Goal: Task Accomplishment & Management: Complete application form

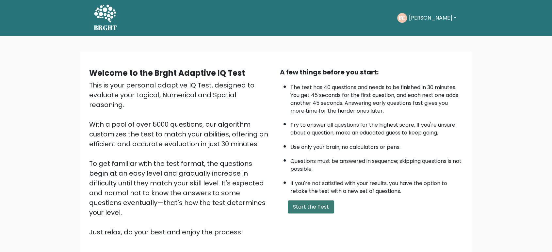
click at [316, 206] on button "Start the Test" at bounding box center [311, 207] width 46 height 13
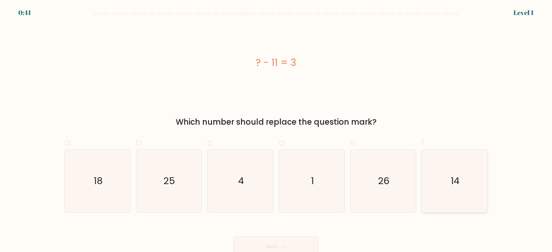
click at [468, 180] on icon "14" at bounding box center [454, 181] width 63 height 63
click at [276, 130] on input "f. 14" at bounding box center [276, 128] width 0 height 4
radio input "true"
click at [294, 242] on button "Next" at bounding box center [275, 246] width 85 height 21
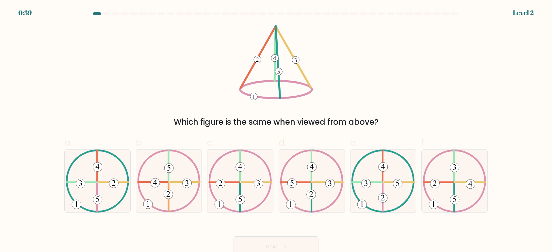
scroll to position [5, 0]
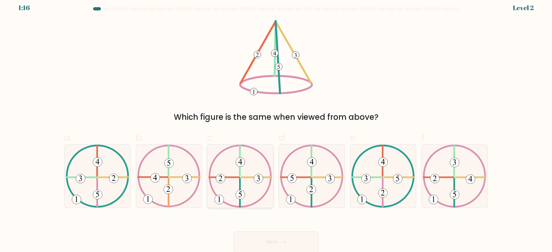
click at [246, 177] on 223 at bounding box center [256, 177] width 30 height 0
click at [276, 125] on input "c." at bounding box center [276, 123] width 0 height 4
radio input "true"
click at [284, 237] on button "Next" at bounding box center [275, 242] width 85 height 21
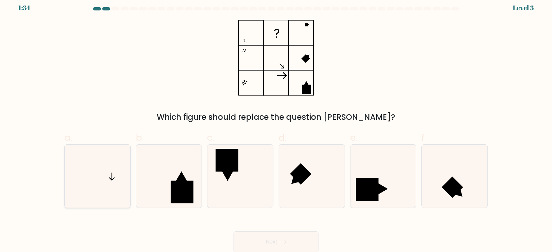
click at [92, 181] on icon at bounding box center [97, 176] width 63 height 63
click at [276, 125] on input "a." at bounding box center [276, 123] width 0 height 4
radio input "true"
click at [280, 234] on button "Next" at bounding box center [275, 242] width 85 height 21
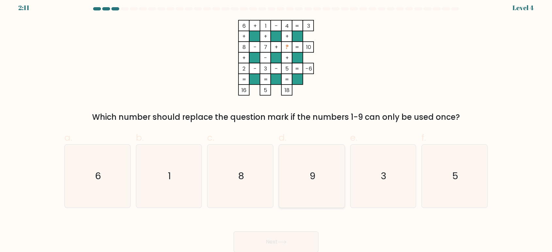
click at [322, 165] on icon "9" at bounding box center [311, 176] width 63 height 63
click at [276, 125] on input "d. 9" at bounding box center [276, 123] width 0 height 4
radio input "true"
click at [273, 243] on button "Next" at bounding box center [275, 242] width 85 height 21
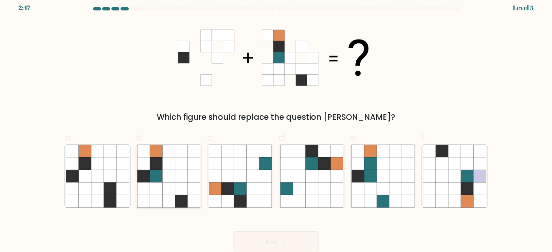
click at [160, 183] on icon at bounding box center [156, 189] width 12 height 12
click at [276, 125] on input "b." at bounding box center [276, 123] width 0 height 4
radio input "true"
click at [258, 242] on button "Next" at bounding box center [275, 242] width 85 height 21
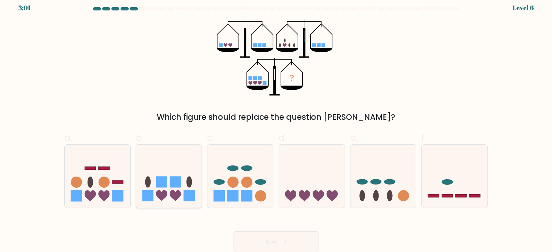
click at [172, 199] on icon at bounding box center [169, 176] width 66 height 54
click at [276, 125] on input "b." at bounding box center [276, 123] width 0 height 4
radio input "true"
click at [261, 245] on button "Next" at bounding box center [275, 242] width 85 height 21
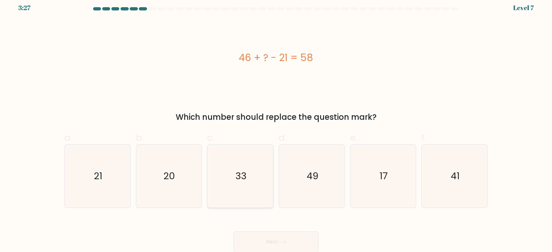
click at [225, 204] on icon "33" at bounding box center [240, 176] width 63 height 63
click at [276, 125] on input "c. 33" at bounding box center [276, 123] width 0 height 4
radio input "true"
click at [266, 235] on button "Next" at bounding box center [275, 242] width 85 height 21
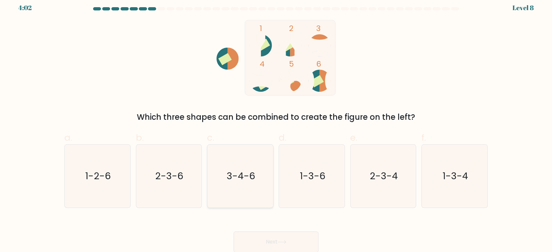
click at [224, 161] on icon "3-4-6" at bounding box center [240, 176] width 63 height 63
click at [276, 125] on input "c. 3-4-6" at bounding box center [276, 123] width 0 height 4
radio input "true"
click at [255, 236] on button "Next" at bounding box center [275, 242] width 85 height 21
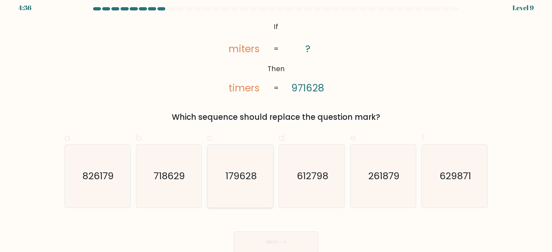
click at [238, 180] on text "179628" at bounding box center [240, 175] width 31 height 13
click at [276, 125] on input "c. 179628" at bounding box center [276, 123] width 0 height 4
radio input "true"
click at [279, 245] on button "Next" at bounding box center [275, 242] width 85 height 21
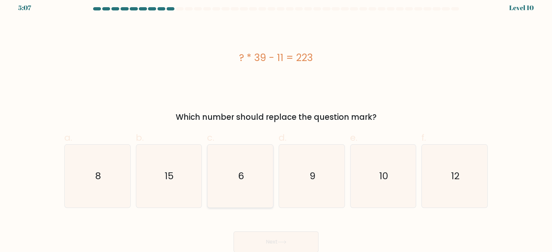
click at [237, 173] on icon "6" at bounding box center [240, 176] width 63 height 63
click at [276, 125] on input "c. 6" at bounding box center [276, 123] width 0 height 4
radio input "true"
click at [281, 244] on icon at bounding box center [282, 242] width 9 height 4
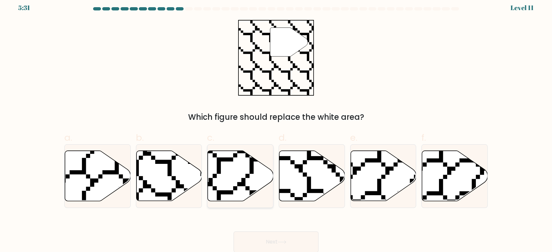
click at [222, 171] on icon at bounding box center [241, 176] width 66 height 50
click at [276, 125] on input "c." at bounding box center [276, 123] width 0 height 4
radio input "true"
click at [157, 168] on icon at bounding box center [169, 176] width 66 height 50
click at [276, 125] on input "b." at bounding box center [276, 123] width 0 height 4
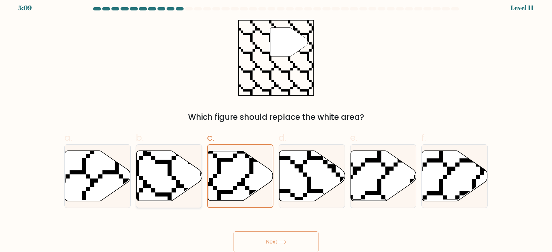
radio input "true"
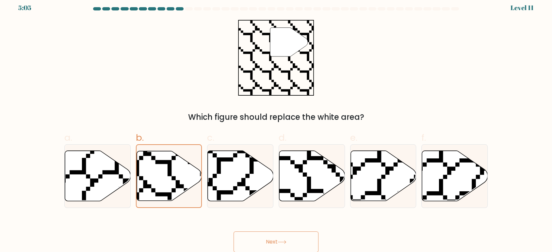
click at [261, 235] on button "Next" at bounding box center [275, 242] width 85 height 21
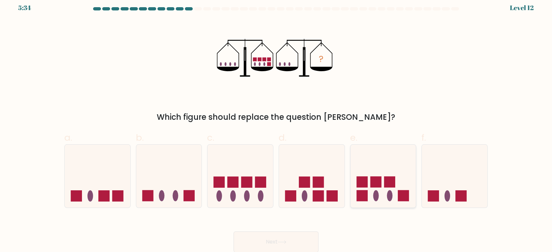
click at [379, 179] on rect at bounding box center [375, 182] width 11 height 11
click at [276, 125] on input "e." at bounding box center [276, 123] width 0 height 4
radio input "true"
click at [273, 240] on button "Next" at bounding box center [275, 242] width 85 height 21
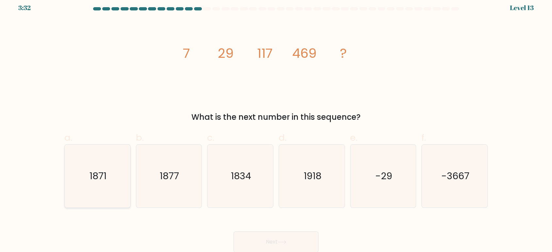
click at [107, 183] on icon "1871" at bounding box center [97, 176] width 63 height 63
click at [276, 125] on input "a. 1871" at bounding box center [276, 123] width 0 height 4
radio input "true"
click at [241, 237] on button "Next" at bounding box center [275, 242] width 85 height 21
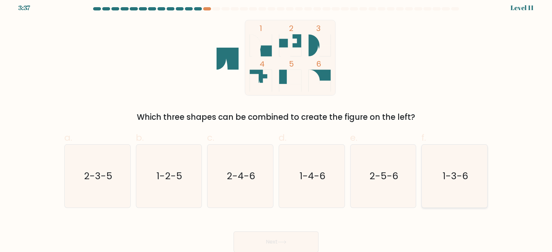
click at [451, 162] on icon "1-3-6" at bounding box center [454, 176] width 63 height 63
click at [276, 125] on input "f. 1-3-6" at bounding box center [276, 123] width 0 height 4
radio input "true"
click at [266, 246] on button "Next" at bounding box center [275, 242] width 85 height 21
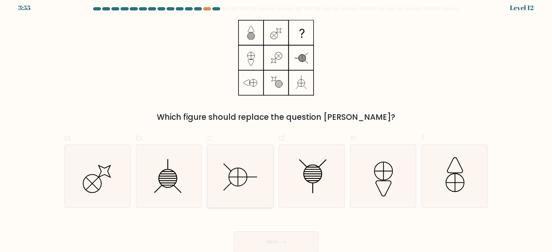
click at [252, 156] on icon at bounding box center [240, 176] width 63 height 63
click at [276, 125] on input "c." at bounding box center [276, 123] width 0 height 4
radio input "true"
click at [280, 233] on button "Next" at bounding box center [275, 242] width 85 height 21
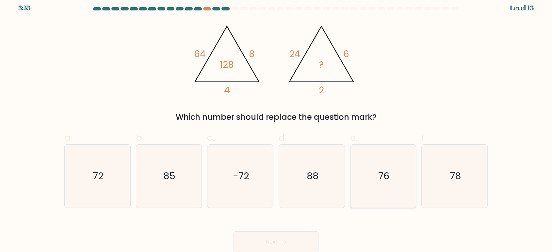
click at [391, 172] on icon "76" at bounding box center [382, 176] width 63 height 63
click at [276, 125] on input "e. 76" at bounding box center [276, 123] width 0 height 4
radio input "true"
click at [276, 244] on button "Next" at bounding box center [275, 242] width 85 height 21
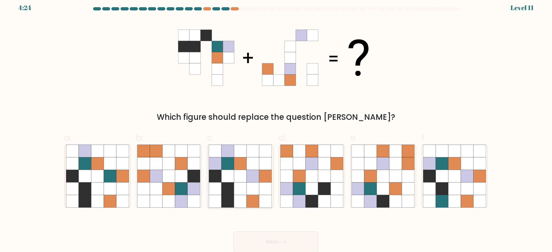
click at [259, 162] on icon at bounding box center [253, 163] width 12 height 12
click at [276, 125] on input "c." at bounding box center [276, 123] width 0 height 4
radio input "true"
click at [307, 243] on button "Next" at bounding box center [275, 242] width 85 height 21
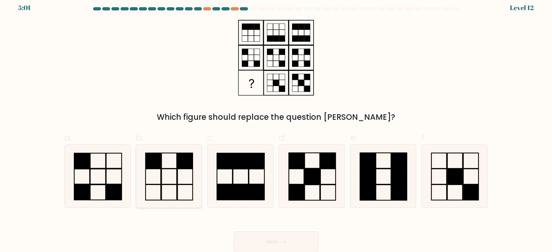
click at [174, 153] on icon at bounding box center [168, 176] width 63 height 63
click at [276, 125] on input "b." at bounding box center [276, 123] width 0 height 4
radio input "true"
click at [280, 239] on button "Next" at bounding box center [275, 242] width 85 height 21
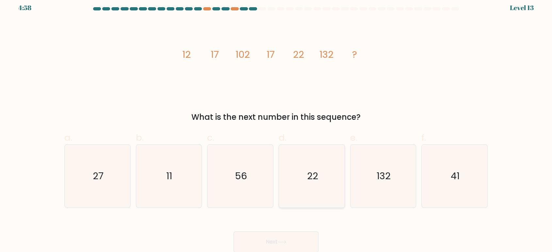
click at [312, 187] on icon "22" at bounding box center [311, 176] width 63 height 63
click at [276, 125] on input "d. 22" at bounding box center [276, 123] width 0 height 4
radio input "true"
click at [287, 236] on button "Next" at bounding box center [275, 242] width 85 height 21
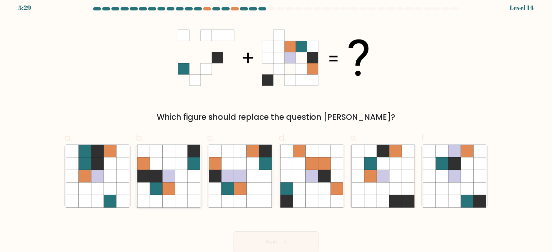
click at [172, 166] on icon at bounding box center [169, 163] width 12 height 12
click at [276, 125] on input "b." at bounding box center [276, 123] width 0 height 4
radio input "true"
click at [262, 238] on button "Next" at bounding box center [275, 242] width 85 height 21
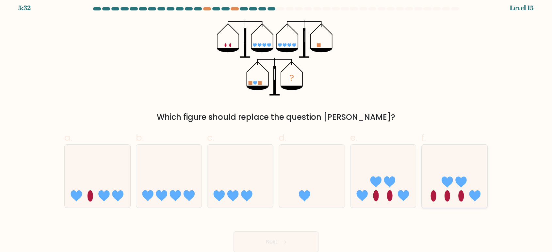
click at [441, 195] on icon at bounding box center [455, 176] width 66 height 54
click at [276, 125] on input "f." at bounding box center [276, 123] width 0 height 4
radio input "true"
click at [316, 236] on button "Next" at bounding box center [275, 242] width 85 height 21
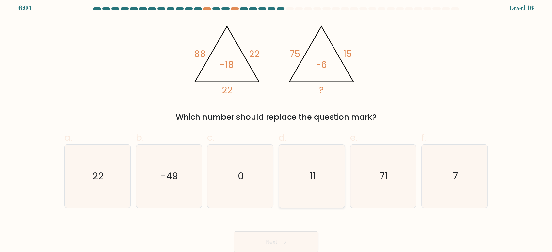
click at [314, 174] on text "11" at bounding box center [312, 175] width 6 height 13
click at [276, 125] on input "d. 11" at bounding box center [276, 123] width 0 height 4
radio input "true"
click at [261, 242] on button "Next" at bounding box center [275, 242] width 85 height 21
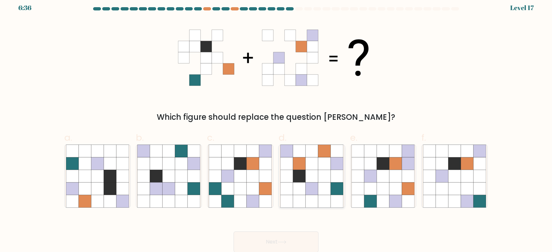
click at [297, 169] on icon at bounding box center [299, 163] width 12 height 12
click at [276, 125] on input "d." at bounding box center [276, 123] width 0 height 4
radio input "true"
click at [246, 234] on button "Next" at bounding box center [275, 242] width 85 height 21
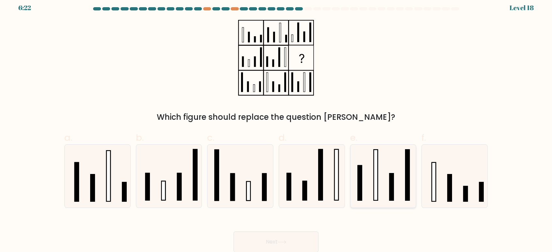
click at [372, 164] on icon at bounding box center [382, 176] width 63 height 63
click at [276, 125] on input "e." at bounding box center [276, 123] width 0 height 4
radio input "true"
click at [286, 239] on button "Next" at bounding box center [275, 242] width 85 height 21
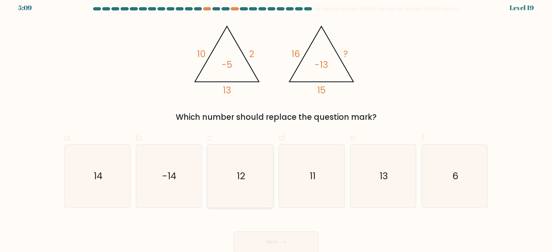
click at [246, 167] on icon "12" at bounding box center [240, 176] width 63 height 63
click at [276, 125] on input "c. 12" at bounding box center [276, 123] width 0 height 4
radio input "true"
click at [265, 245] on button "Next" at bounding box center [275, 242] width 85 height 21
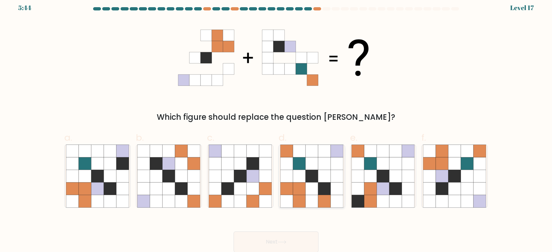
click at [310, 169] on icon at bounding box center [311, 163] width 12 height 12
click at [276, 125] on input "d." at bounding box center [276, 123] width 0 height 4
radio input "true"
click at [447, 186] on icon at bounding box center [442, 189] width 12 height 12
click at [276, 125] on input "f." at bounding box center [276, 123] width 0 height 4
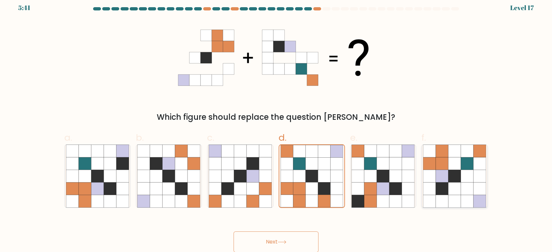
radio input "true"
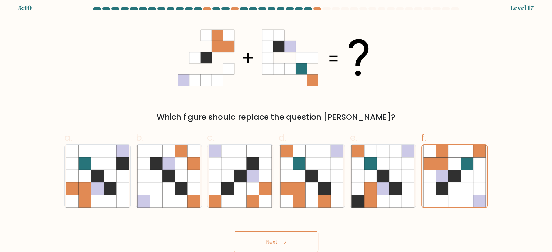
click at [300, 245] on button "Next" at bounding box center [275, 242] width 85 height 21
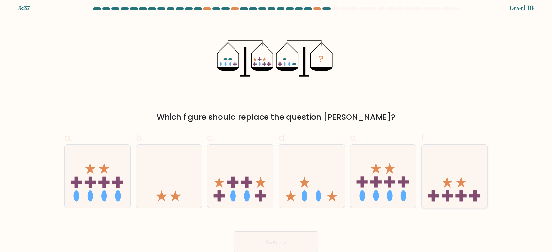
click at [461, 191] on rect at bounding box center [460, 195] width 3 height 11
click at [276, 125] on input "f." at bounding box center [276, 123] width 0 height 4
radio input "true"
click at [298, 249] on button "Next" at bounding box center [275, 242] width 85 height 21
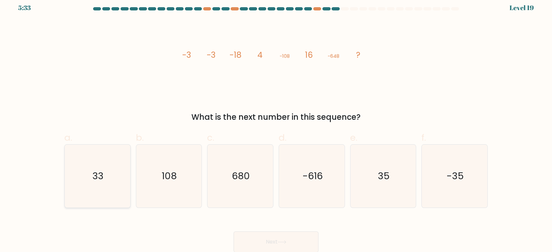
click at [115, 162] on icon "33" at bounding box center [97, 176] width 63 height 63
click at [276, 125] on input "a. 33" at bounding box center [276, 123] width 0 height 4
radio input "true"
click at [257, 238] on button "Next" at bounding box center [275, 242] width 85 height 21
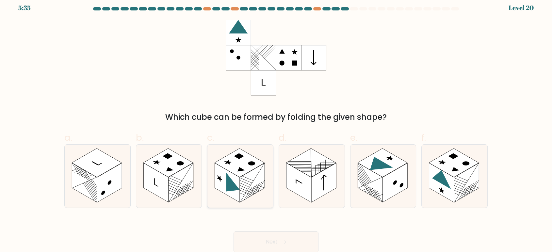
click at [243, 172] on rect at bounding box center [240, 163] width 50 height 29
click at [276, 125] on input "c." at bounding box center [276, 123] width 0 height 4
radio input "true"
click at [251, 238] on button "Next" at bounding box center [275, 242] width 85 height 21
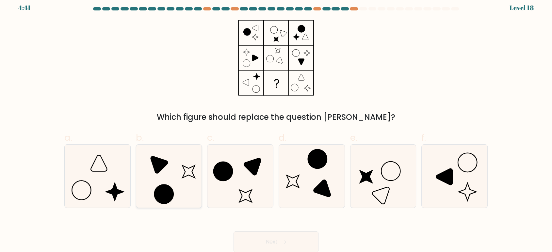
click at [175, 192] on icon at bounding box center [168, 176] width 63 height 63
click at [276, 125] on input "b." at bounding box center [276, 123] width 0 height 4
radio input "true"
click at [262, 237] on button "Next" at bounding box center [275, 242] width 85 height 21
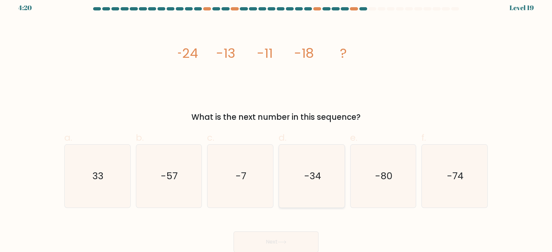
click at [320, 174] on text "-34" at bounding box center [312, 175] width 17 height 13
click at [276, 125] on input "d. -34" at bounding box center [276, 123] width 0 height 4
radio input "true"
click at [277, 235] on button "Next" at bounding box center [275, 242] width 85 height 21
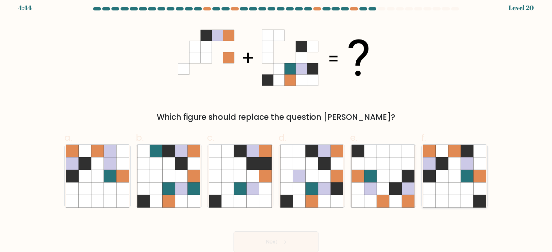
click at [463, 189] on icon at bounding box center [467, 189] width 12 height 12
click at [276, 125] on input "f." at bounding box center [276, 123] width 0 height 4
radio input "true"
click at [283, 238] on button "Next" at bounding box center [275, 242] width 85 height 21
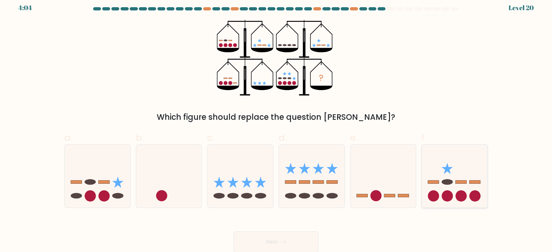
click at [481, 183] on icon at bounding box center [455, 176] width 66 height 54
click at [276, 125] on input "f." at bounding box center [276, 123] width 0 height 4
radio input "true"
click at [276, 241] on button "Next" at bounding box center [275, 242] width 85 height 21
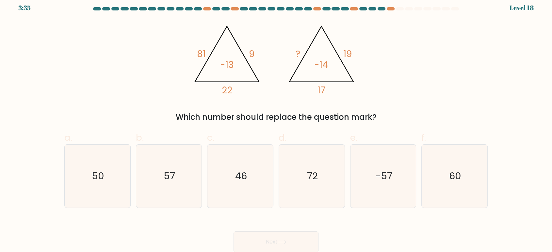
click at [356, 51] on icon "@import url('https://fonts.googleapis.com/css?family=Abril+Fatface:400,100,100i…" at bounding box center [276, 58] width 174 height 76
click at [156, 182] on icon "57" at bounding box center [168, 176] width 63 height 63
click at [276, 125] on input "b. 57" at bounding box center [276, 123] width 0 height 4
radio input "true"
click at [287, 235] on button "Next" at bounding box center [275, 242] width 85 height 21
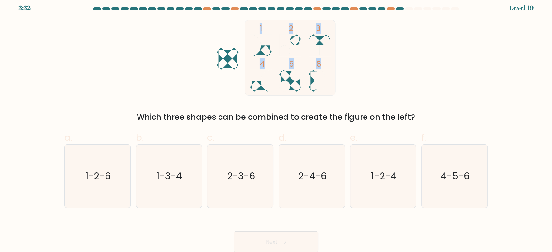
drag, startPoint x: 235, startPoint y: 36, endPoint x: 360, endPoint y: 88, distance: 135.4
click at [360, 88] on icon "1 2 3 4 5 6" at bounding box center [276, 58] width 176 height 76
click at [372, 90] on div "1 2 3 4 5 6 Which three shapes can be combined to create the figure on the left?" at bounding box center [275, 71] width 431 height 103
